Goal: Transaction & Acquisition: Purchase product/service

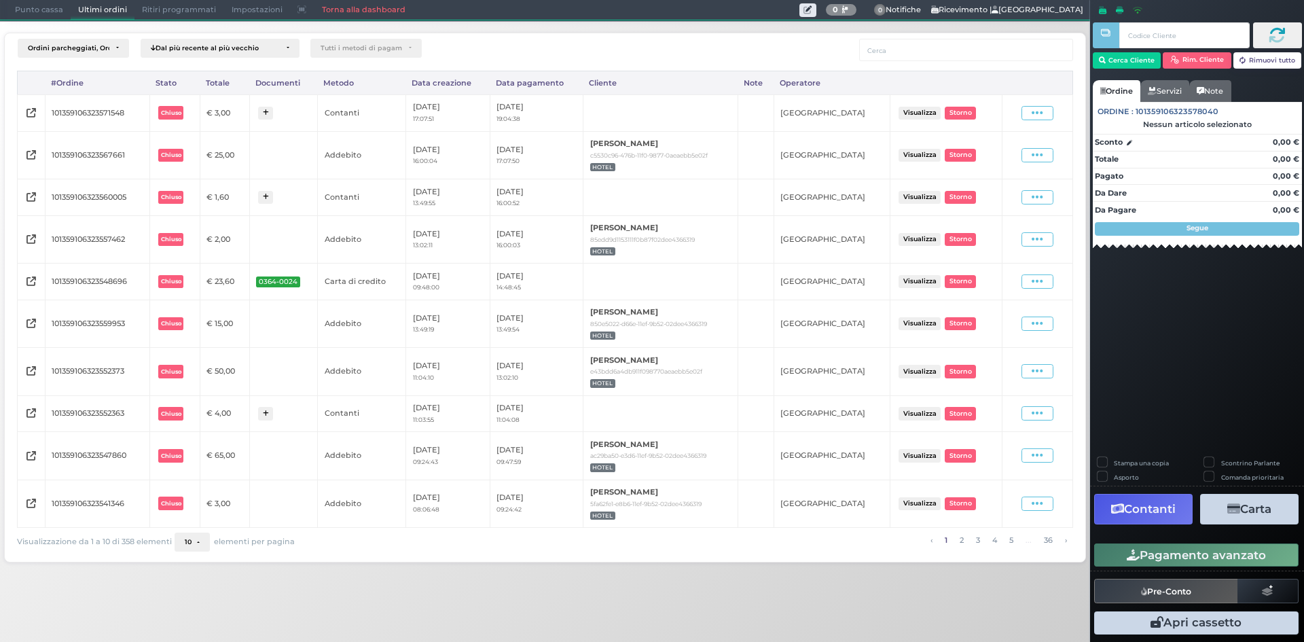
click at [32, 10] on span "Punto cassa" at bounding box center [38, 10] width 63 height 19
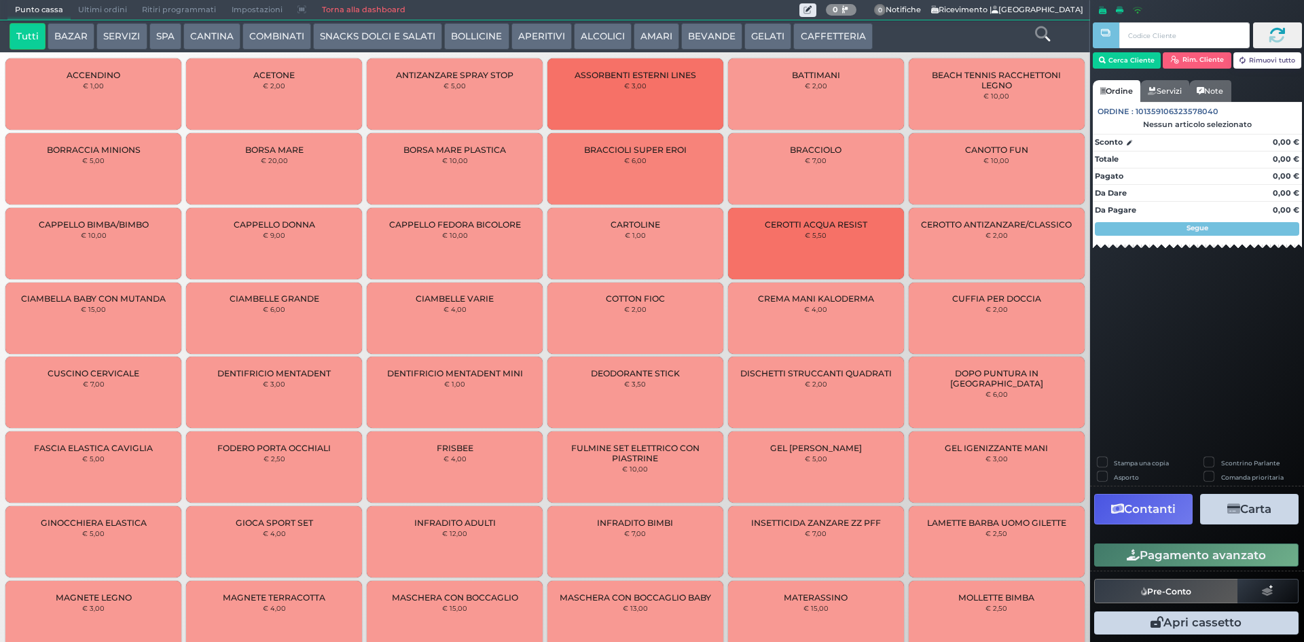
click at [721, 37] on button "BEVANDE" at bounding box center [711, 36] width 61 height 27
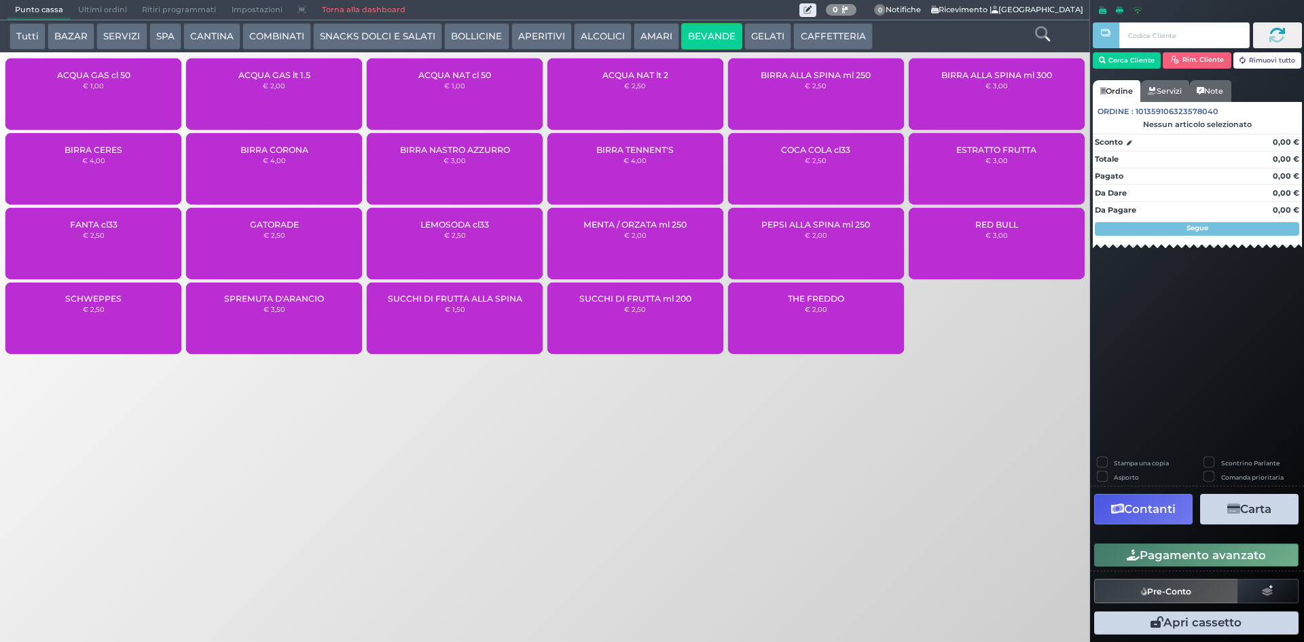
click at [645, 42] on button "AMARI" at bounding box center [657, 36] width 46 height 27
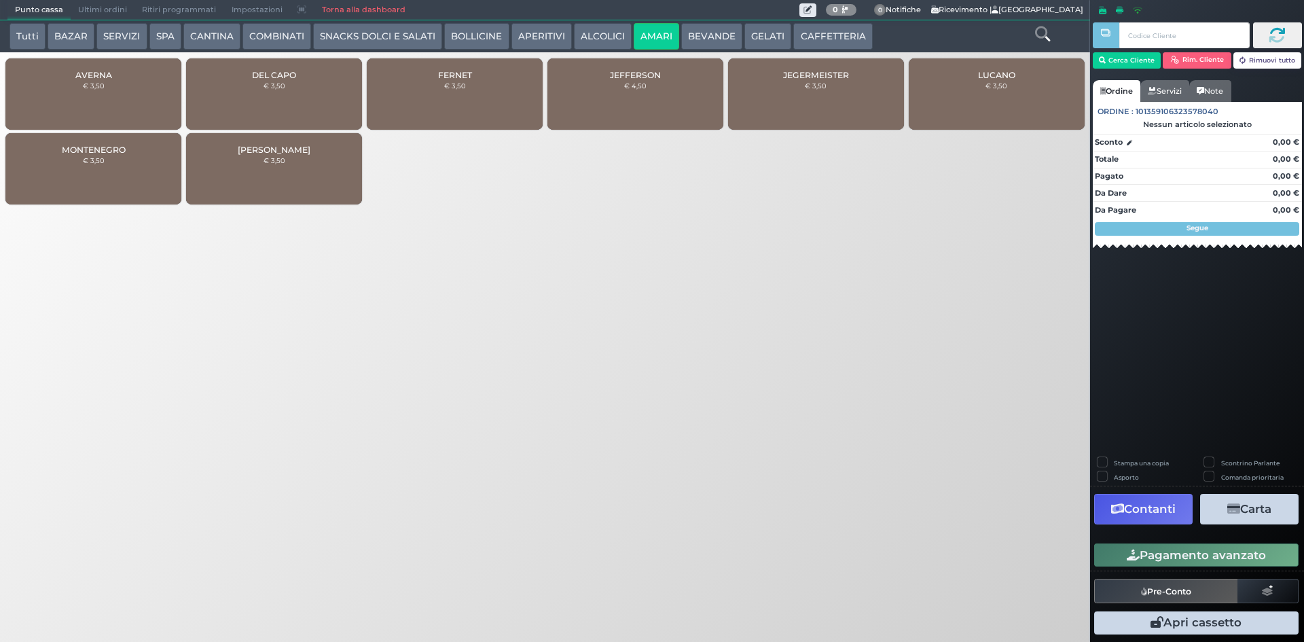
click at [1055, 79] on div "LUCANO € 3,50" at bounding box center [997, 93] width 176 height 71
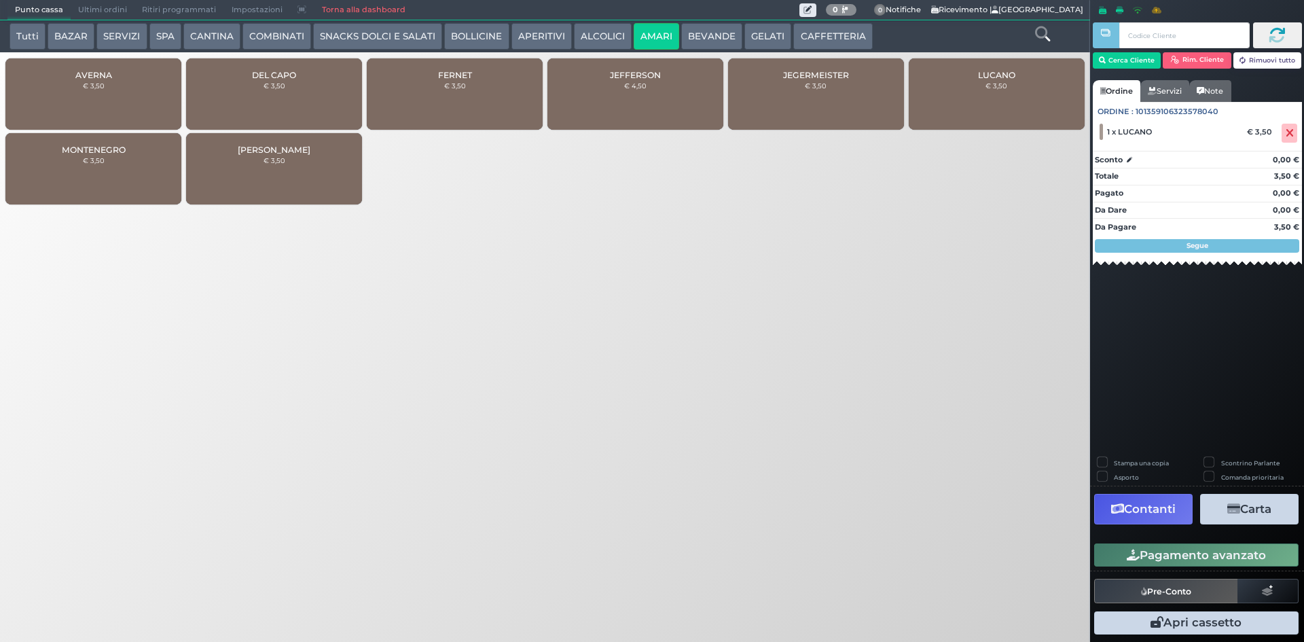
click at [1059, 75] on div "LUCANO € 3,50" at bounding box center [997, 93] width 176 height 71
click at [1220, 556] on button "Pagamento avanzato" at bounding box center [1196, 554] width 204 height 23
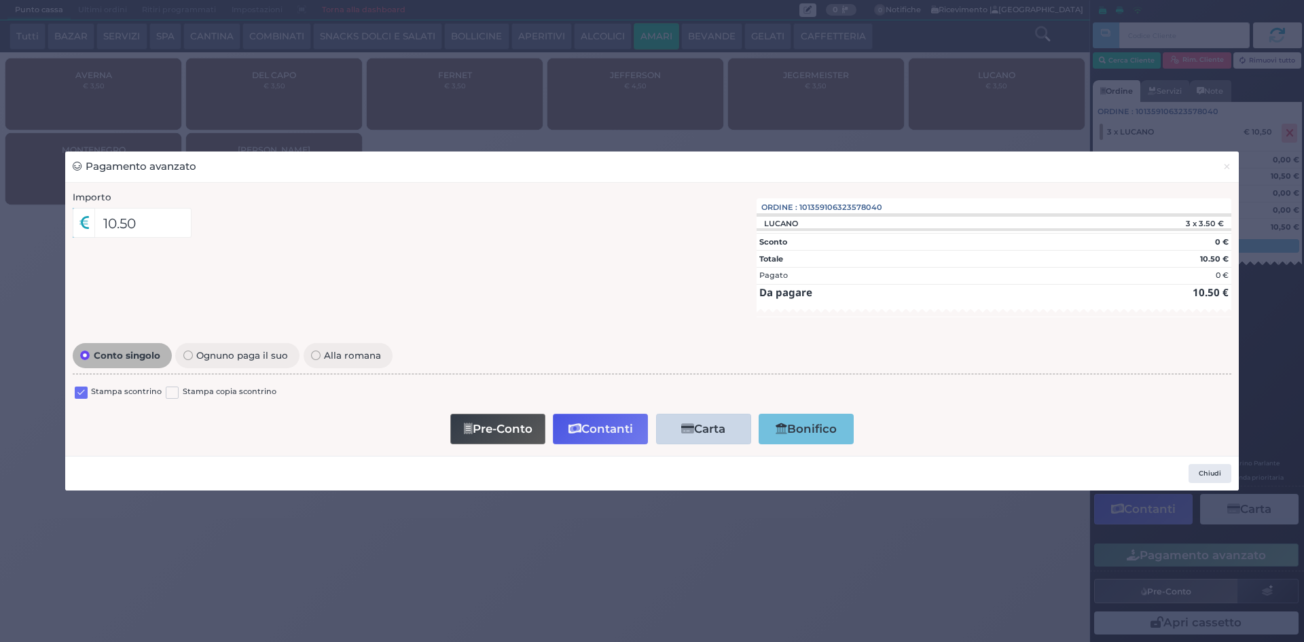
click at [84, 398] on label at bounding box center [81, 393] width 13 height 13
click at [0, 0] on input "checkbox" at bounding box center [0, 0] width 0 height 0
click at [603, 434] on button "Contanti" at bounding box center [600, 429] width 95 height 31
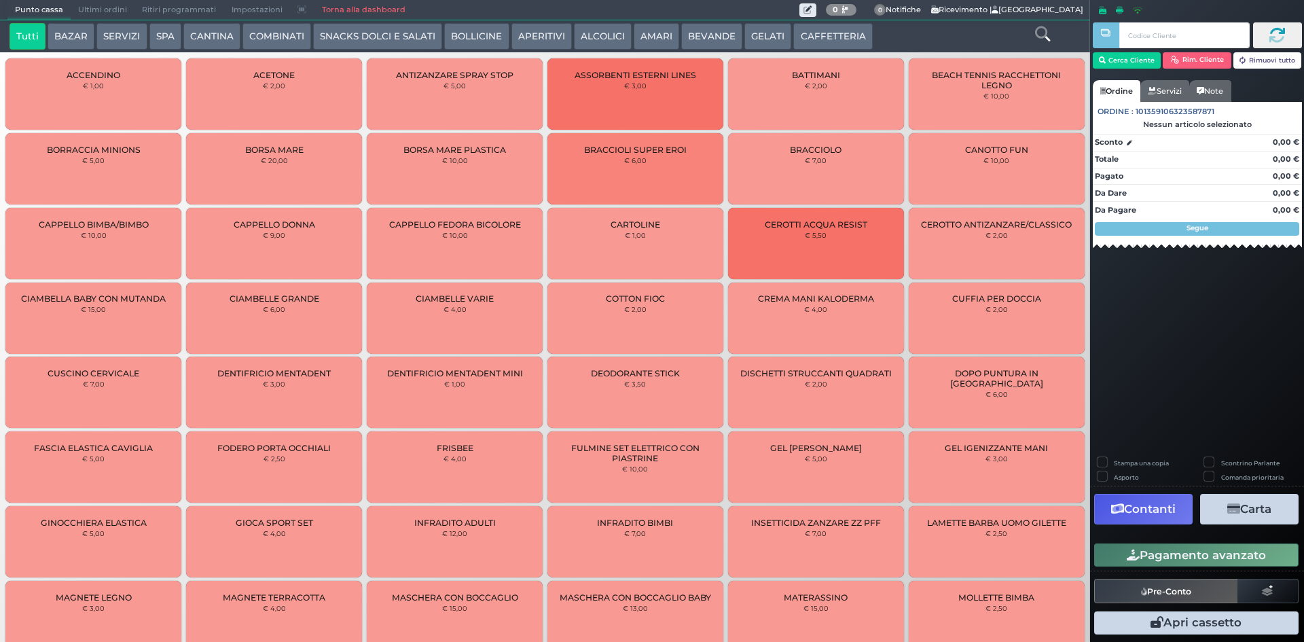
click at [108, 12] on span "Ultimi ordini" at bounding box center [103, 10] width 64 height 19
